Goal: Information Seeking & Learning: Understand process/instructions

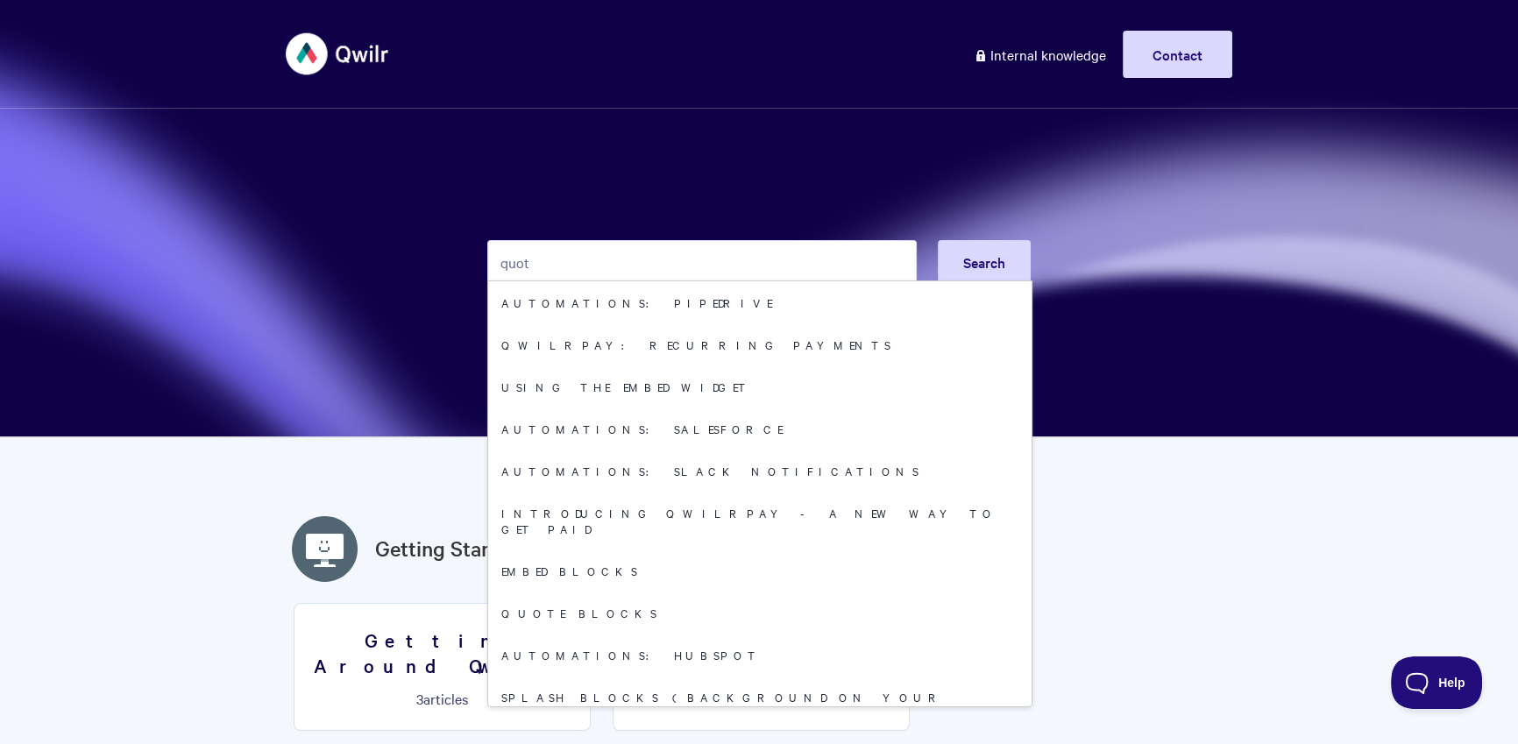
type input "quote"
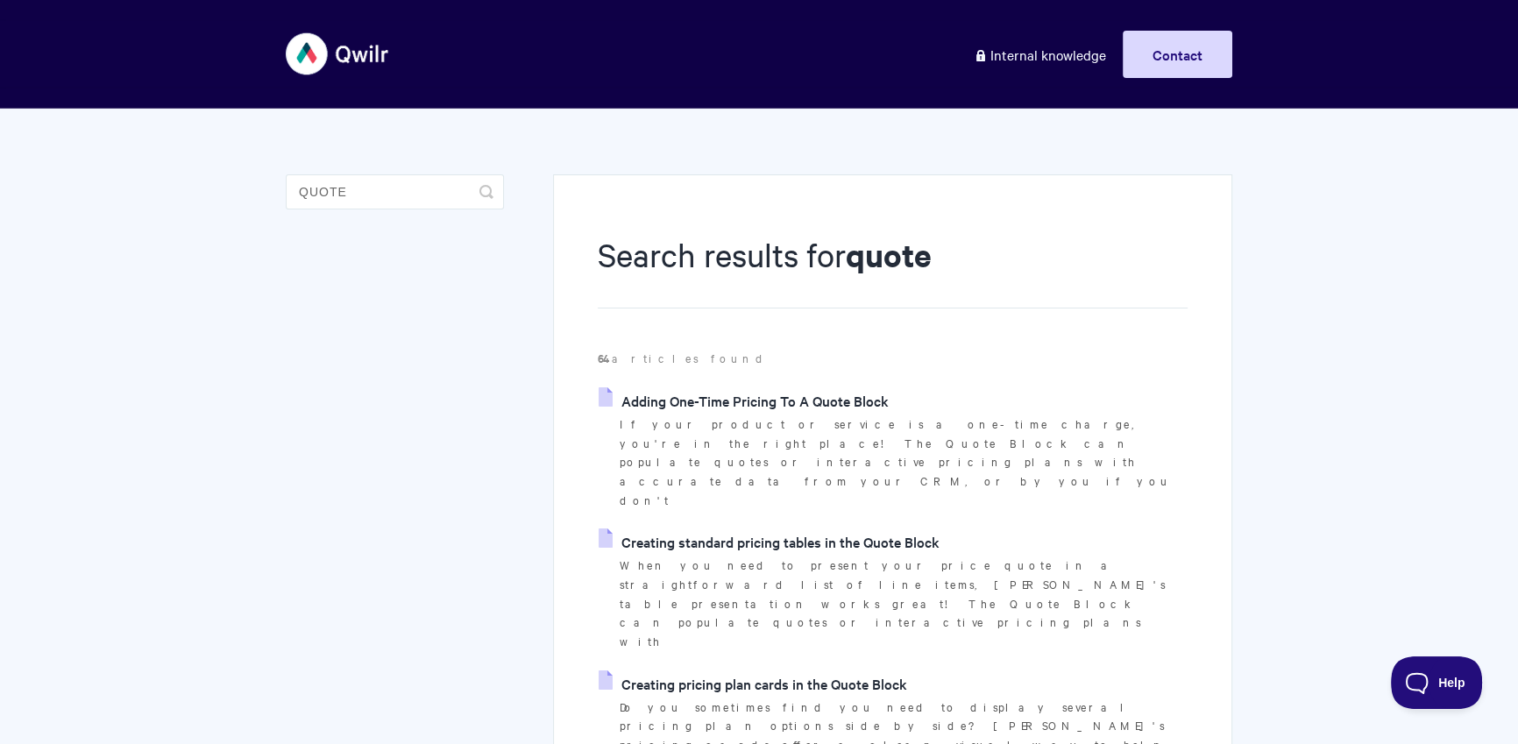
scroll to position [245, 0]
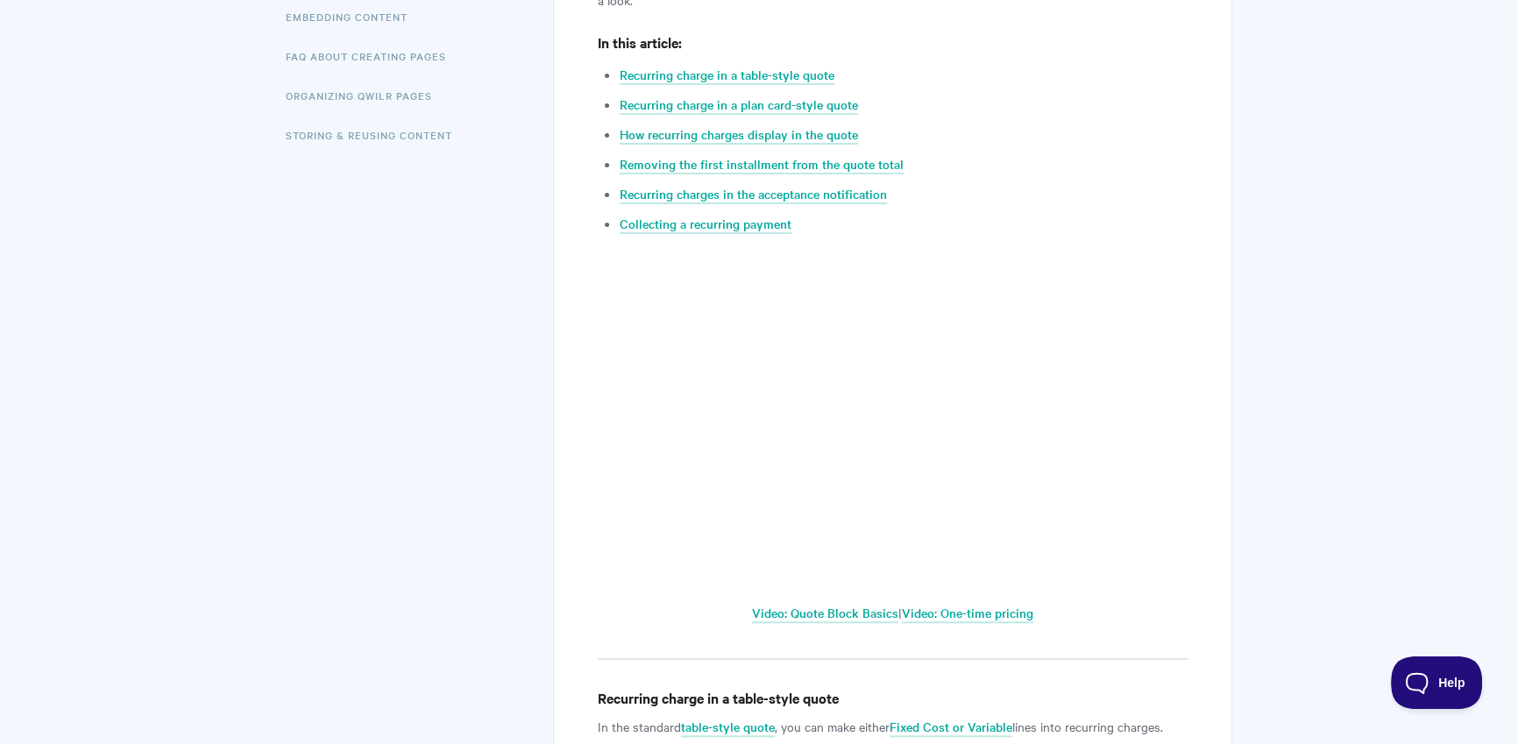
scroll to position [968, 0]
